Goal: Find specific page/section

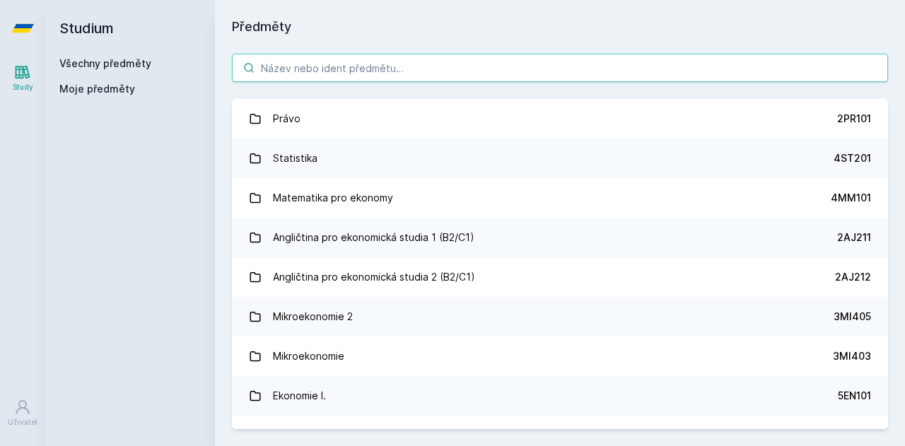
click at [383, 73] on input "search" at bounding box center [560, 68] width 656 height 28
paste input "2AJ305"
type input "2AJ305"
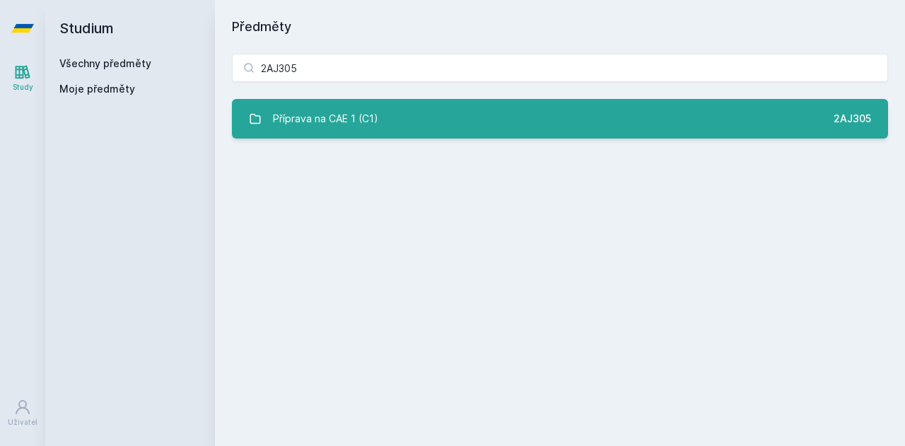
click at [509, 125] on link "Příprava na CAE 1 (C1) 2AJ305" at bounding box center [560, 119] width 656 height 40
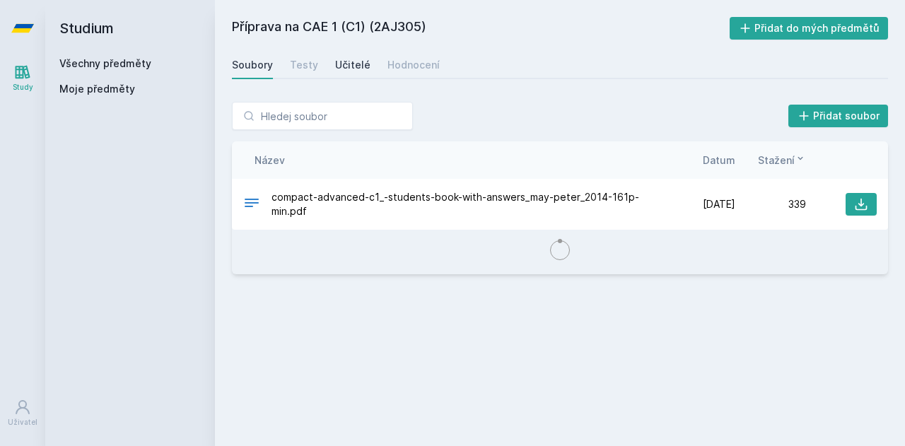
click at [364, 59] on div "Učitelé" at bounding box center [352, 65] width 35 height 14
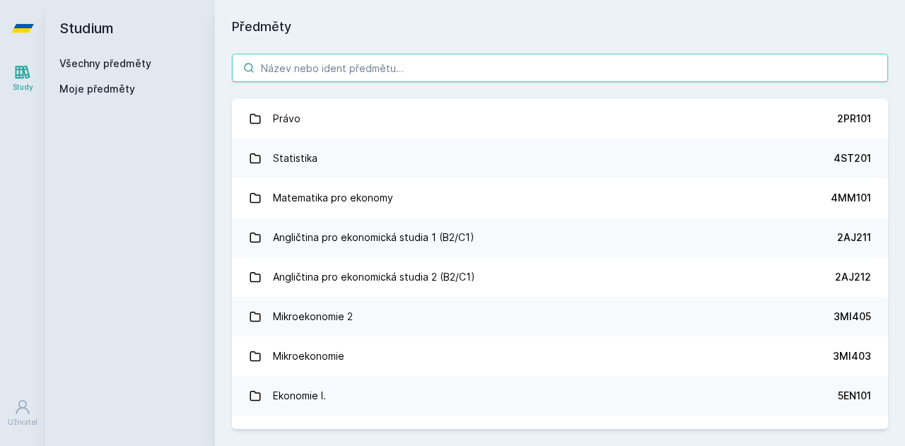
click at [392, 60] on input "search" at bounding box center [560, 68] width 656 height 28
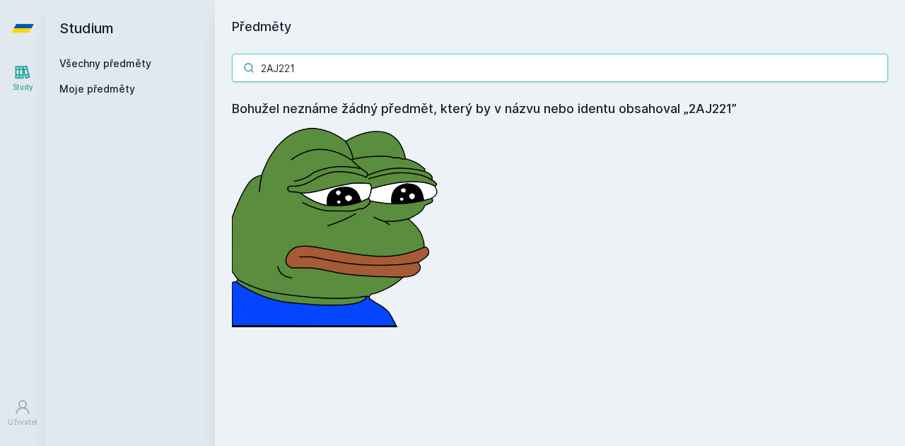
drag, startPoint x: 317, startPoint y: 57, endPoint x: 201, endPoint y: 82, distance: 118.7
click at [201, 82] on div "Studium Všechny předměty Moje předměty Předměty 2AJ221 Bohužel neznáme žádný př…" at bounding box center [475, 223] width 860 height 446
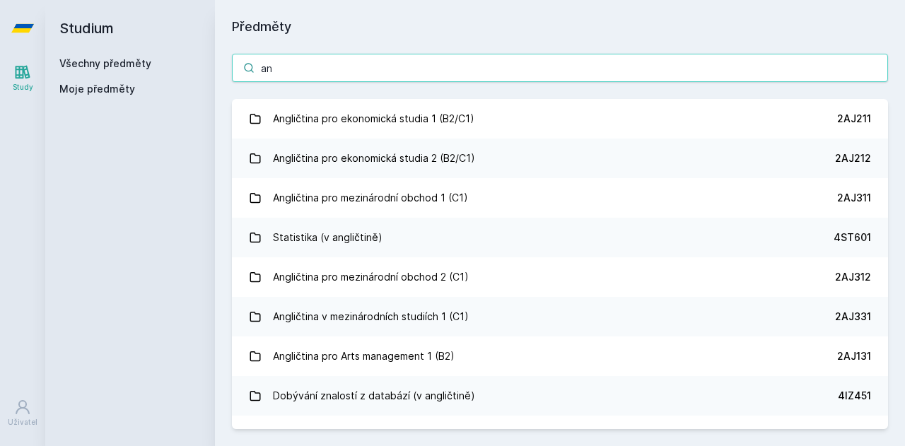
type input "a"
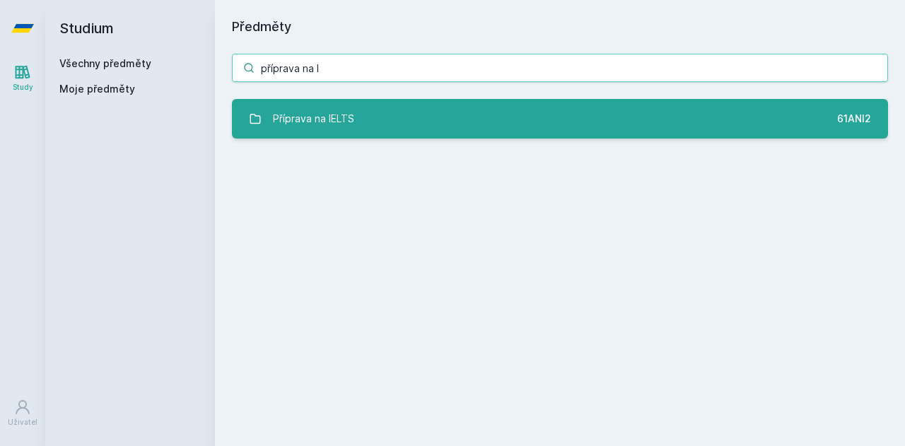
type input "příprava na I"
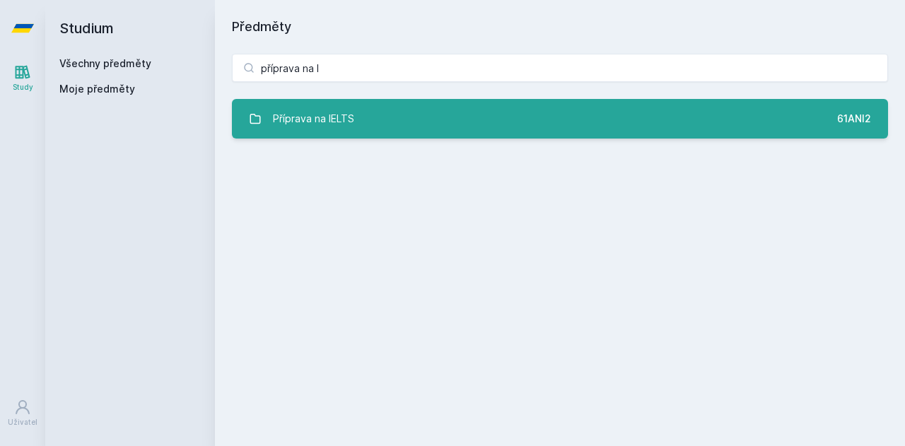
click at [420, 129] on link "Příprava na IELTS 61ANI2" at bounding box center [560, 119] width 656 height 40
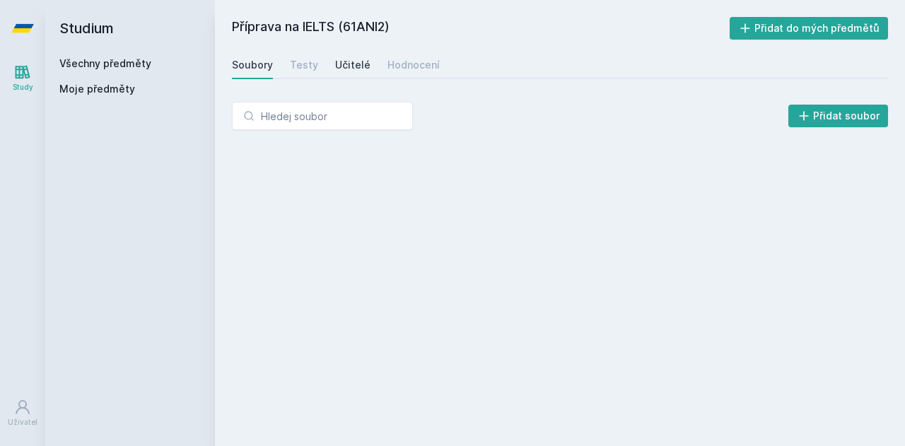
click at [346, 69] on div "Učitelé" at bounding box center [352, 65] width 35 height 14
